Goal: Complete application form

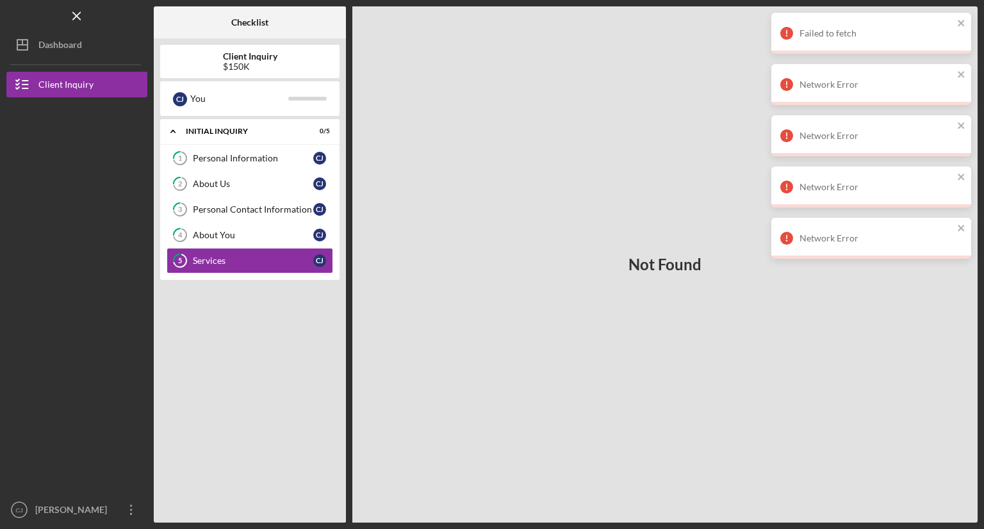
click at [302, 351] on div "Icon/Expander Initial Inquiry 0 / 5 1 Personal Information [PERSON_NAME] 2 Abou…" at bounding box center [249, 317] width 179 height 397
click at [32, 89] on icon "button" at bounding box center [22, 85] width 32 height 32
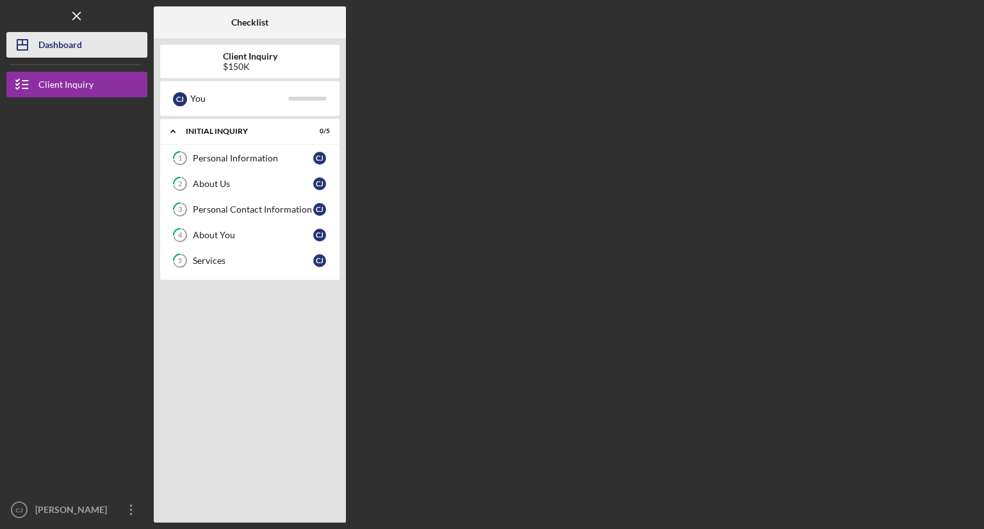
click at [54, 51] on div "Dashboard" at bounding box center [60, 46] width 44 height 29
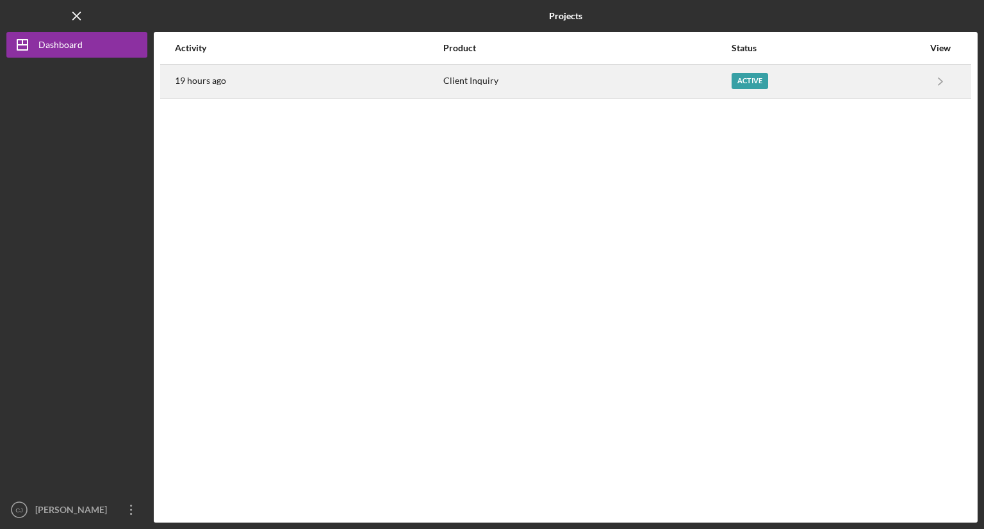
click at [502, 77] on div "Client Inquiry" at bounding box center [586, 81] width 287 height 32
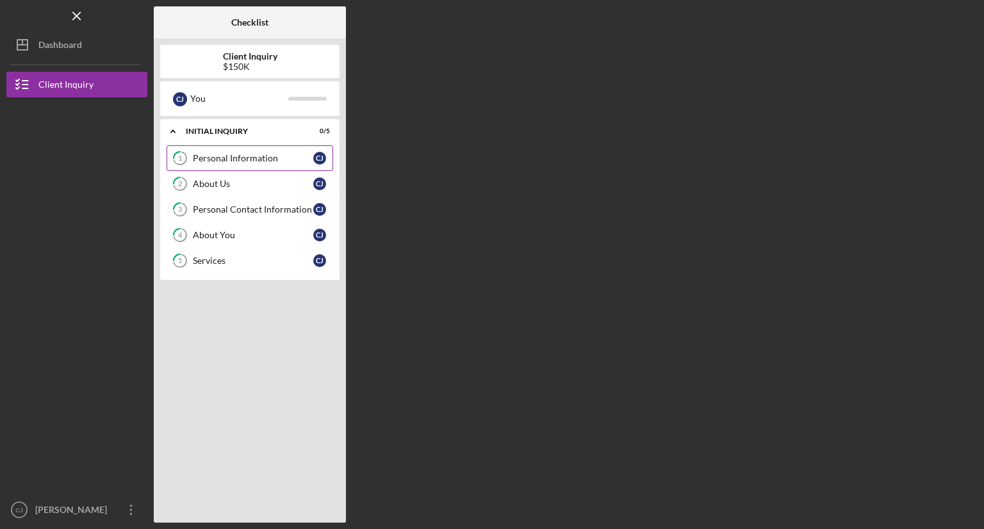
click at [304, 156] on div "Personal Information" at bounding box center [253, 158] width 120 height 10
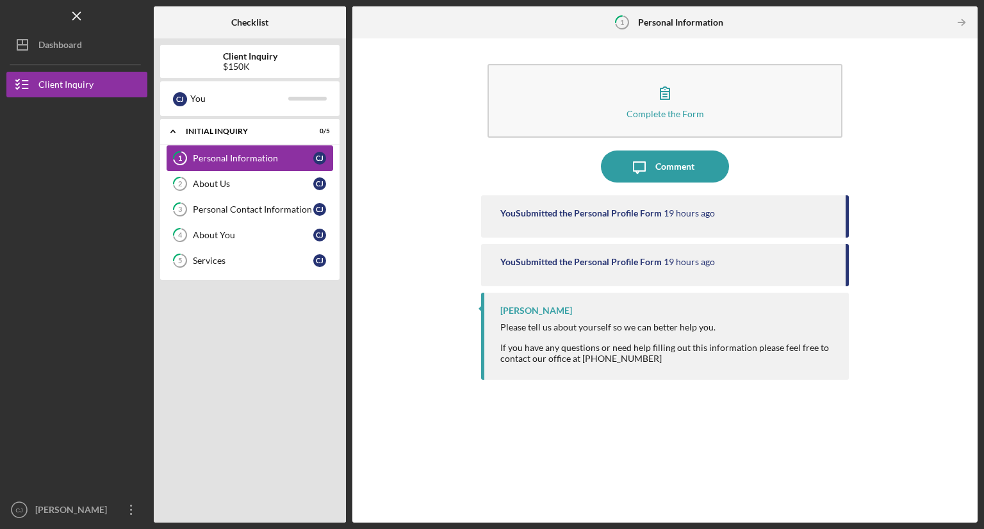
click at [231, 157] on div "Personal Information" at bounding box center [253, 158] width 120 height 10
click at [240, 183] on div "About Us" at bounding box center [253, 184] width 120 height 10
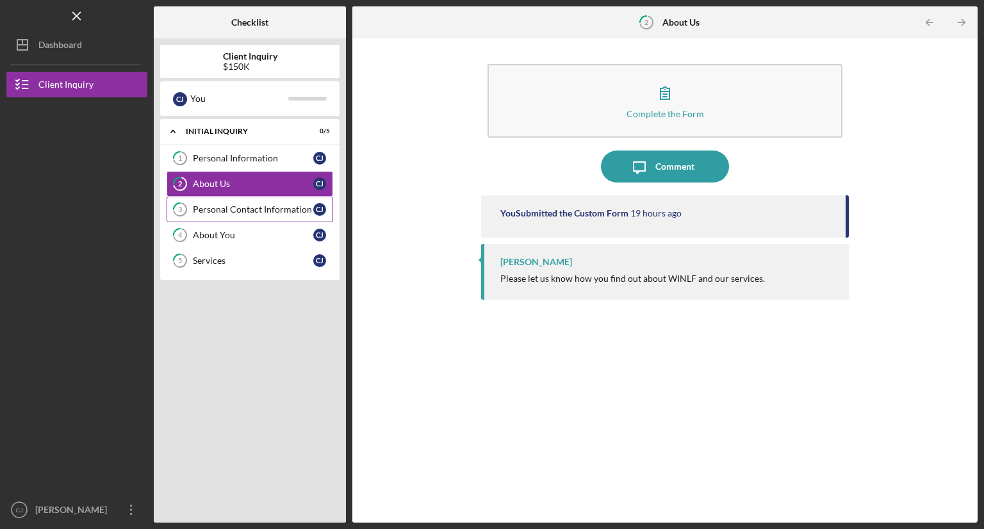
click at [251, 209] on div "Personal Contact Information" at bounding box center [253, 209] width 120 height 10
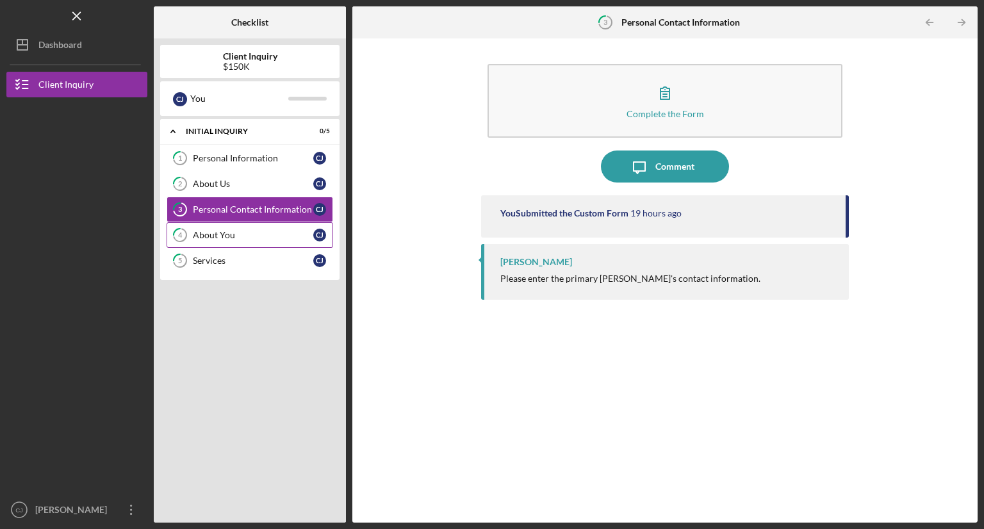
click at [251, 231] on div "About You" at bounding box center [253, 235] width 120 height 10
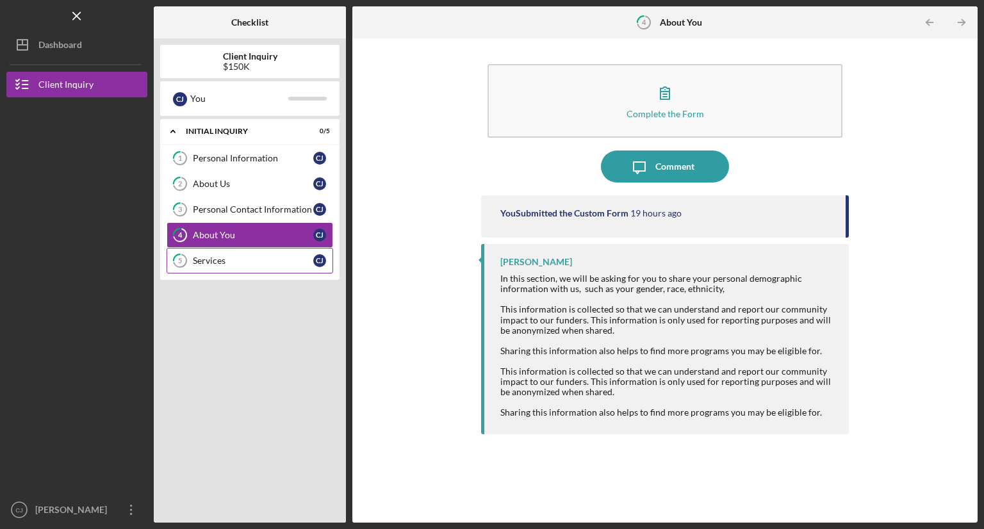
click at [256, 259] on div "Services" at bounding box center [253, 261] width 120 height 10
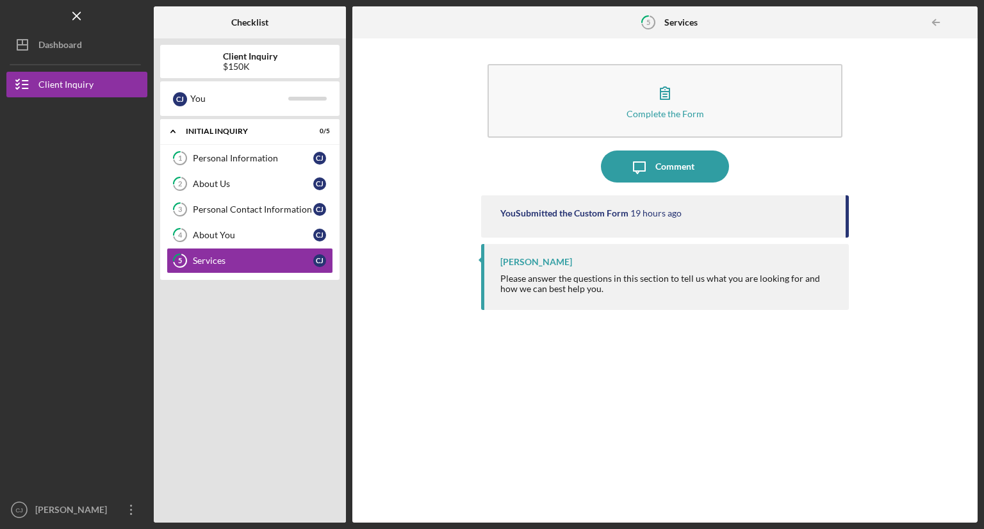
click at [260, 334] on div "Icon/Expander Initial Inquiry 0 / 5 1 Personal Information [PERSON_NAME] 2 Abou…" at bounding box center [249, 317] width 179 height 397
